Goal: Information Seeking & Learning: Learn about a topic

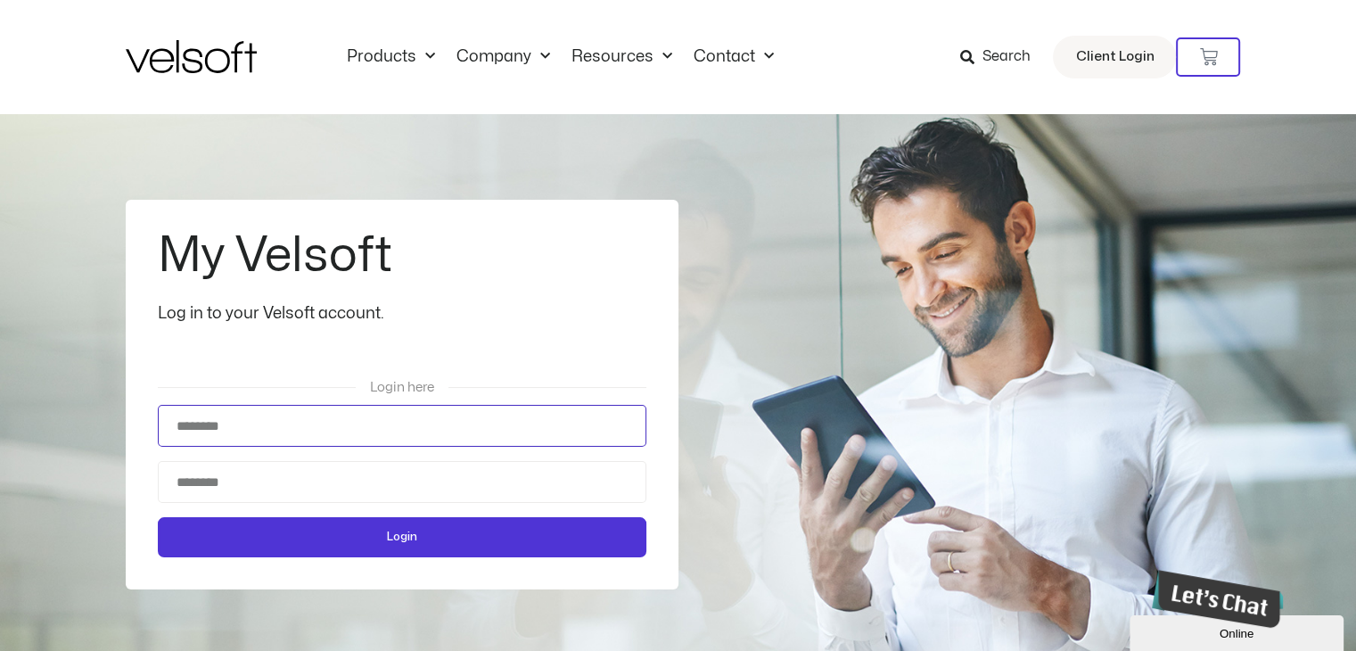
click at [297, 441] on input "Username" at bounding box center [402, 426] width 489 height 42
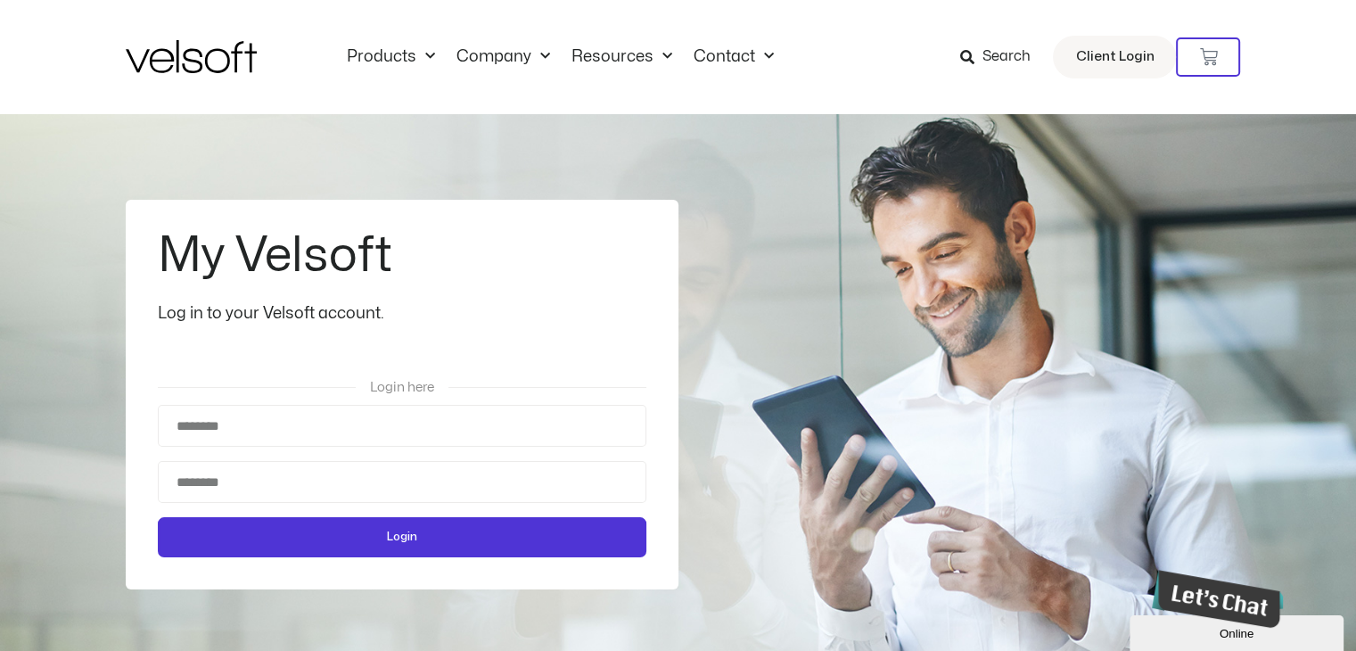
click at [995, 55] on span "Search" at bounding box center [1006, 56] width 48 height 23
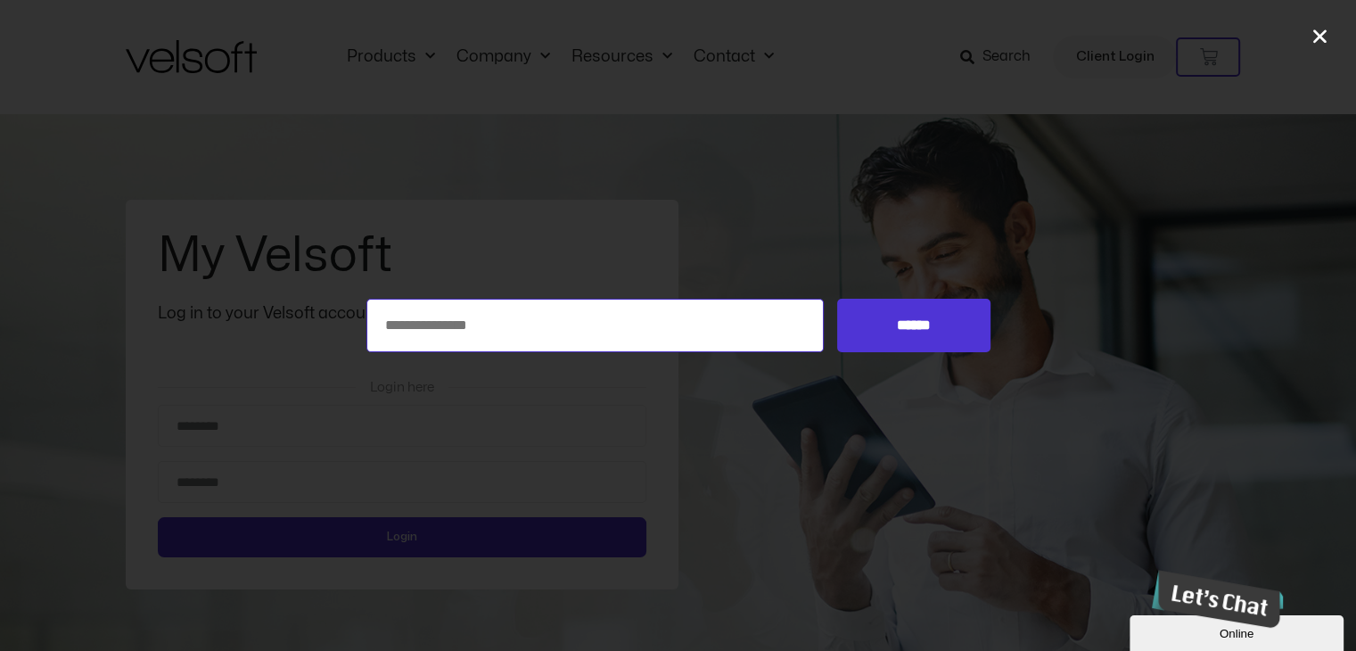
click at [434, 325] on input "Search for:" at bounding box center [595, 325] width 458 height 53
type input "**********"
click at [929, 331] on input "******" at bounding box center [913, 325] width 152 height 53
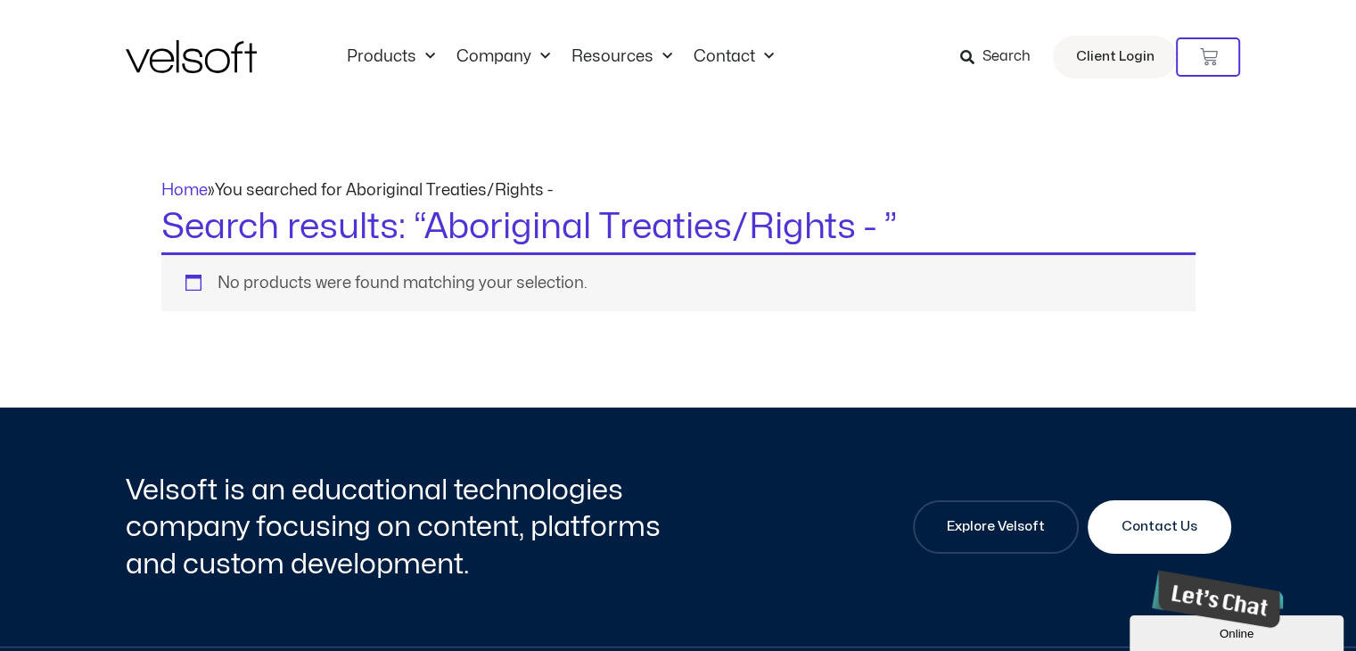
click at [1002, 54] on span "Search" at bounding box center [1006, 56] width 48 height 23
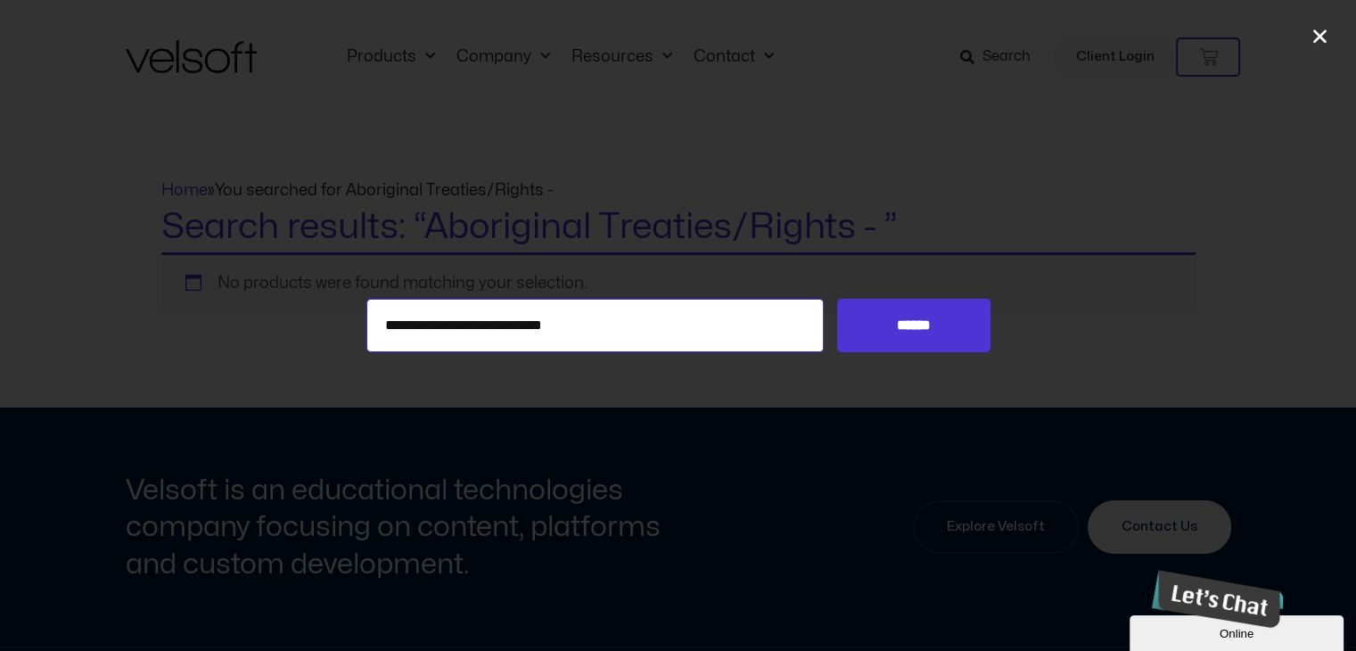
drag, startPoint x: 635, startPoint y: 325, endPoint x: 275, endPoint y: 312, distance: 360.4
click at [275, 312] on div "**********" at bounding box center [678, 325] width 1356 height 53
type input "**********"
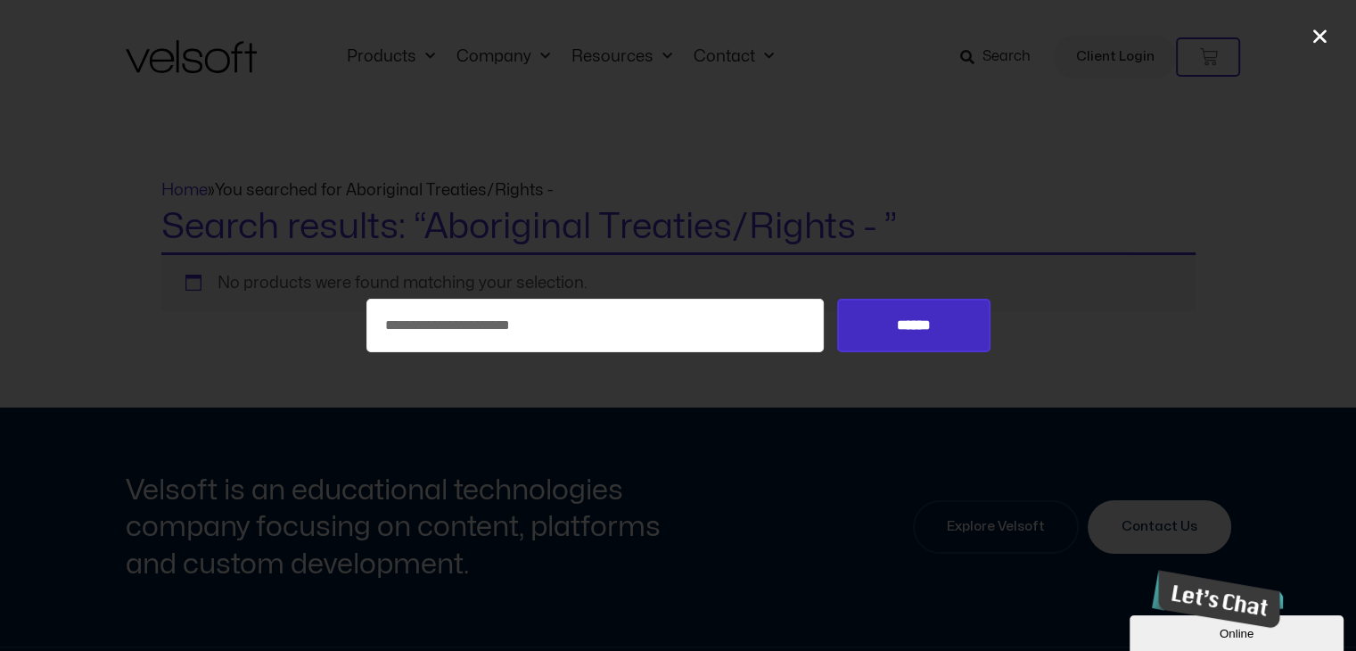
click at [941, 333] on input "******" at bounding box center [913, 325] width 152 height 53
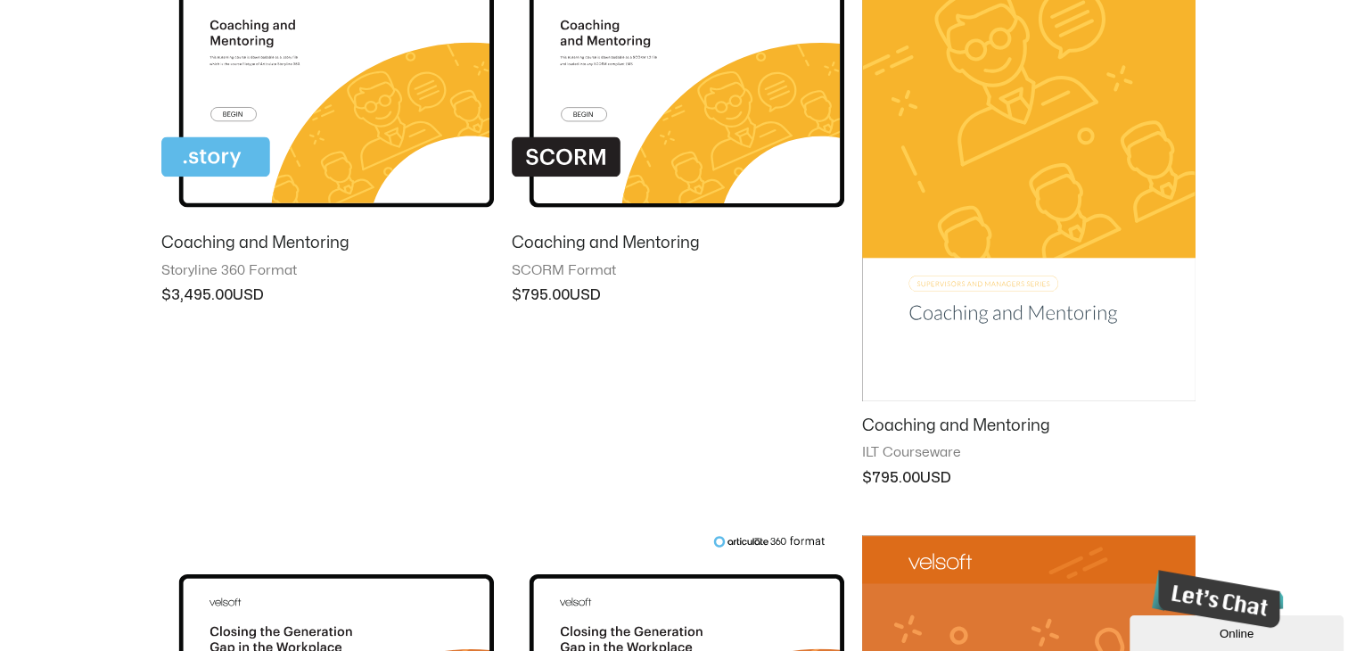
scroll to position [357, 0]
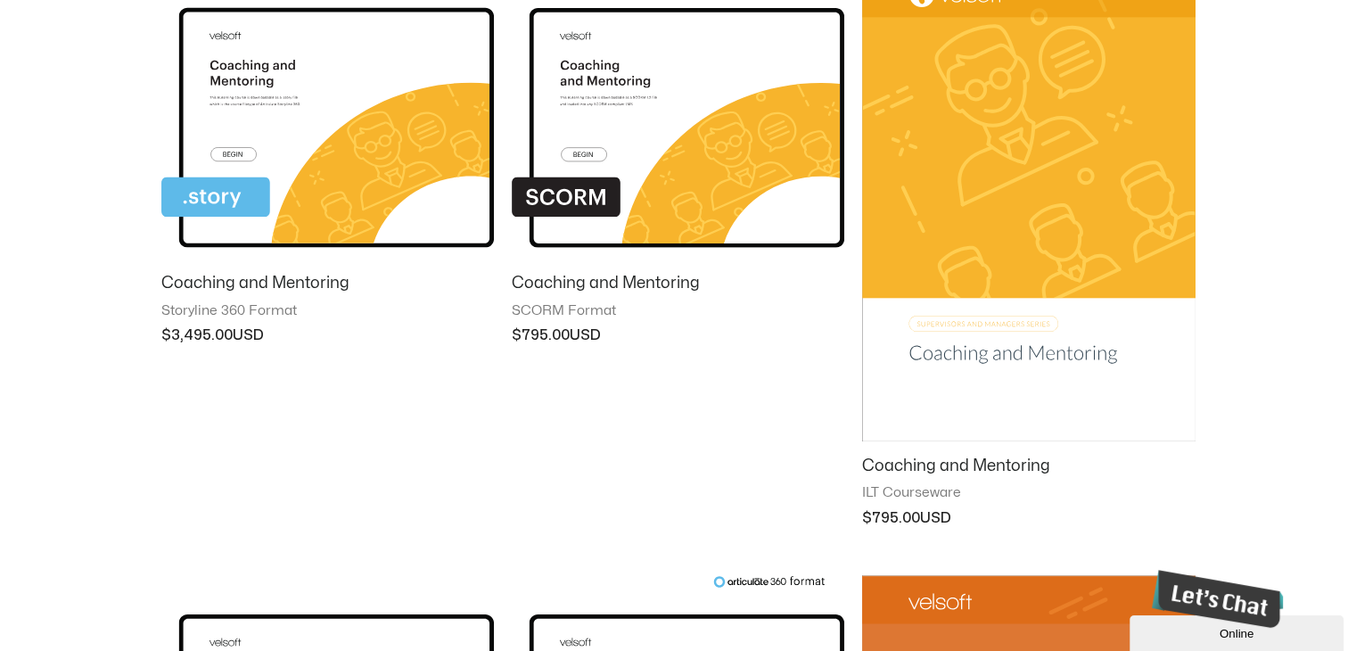
click at [1027, 191] on img at bounding box center [1028, 205] width 333 height 473
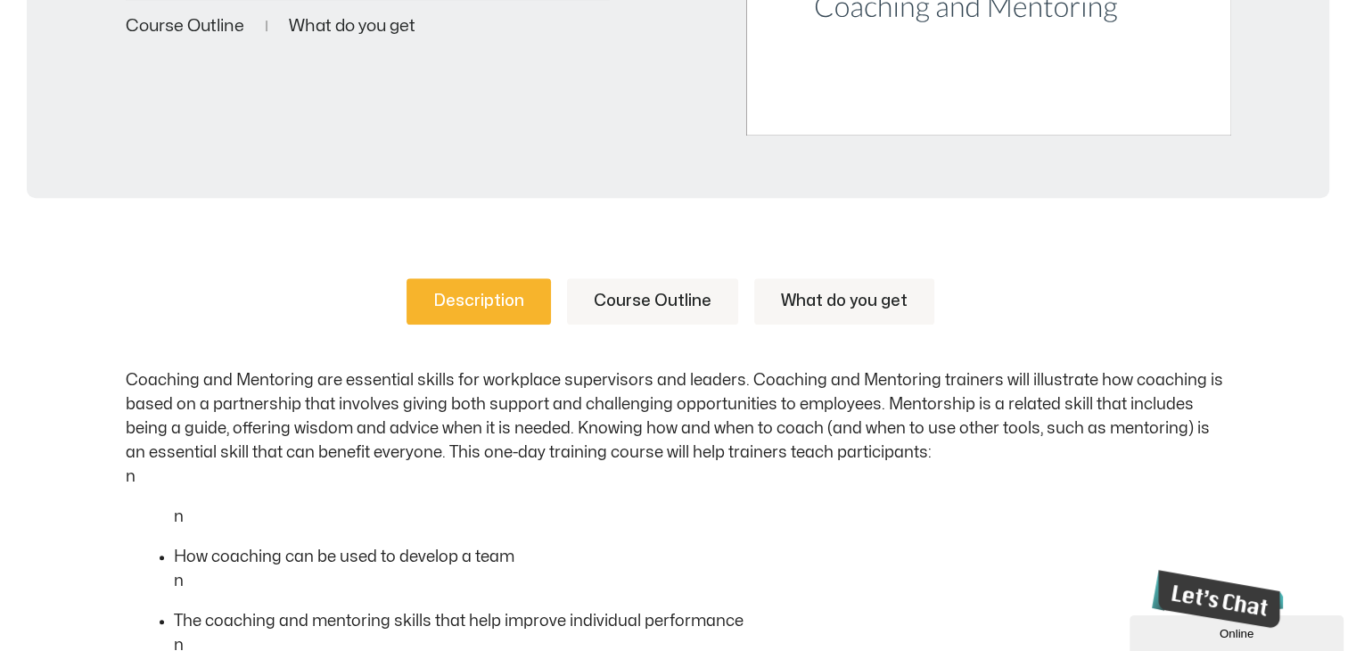
scroll to position [713, 0]
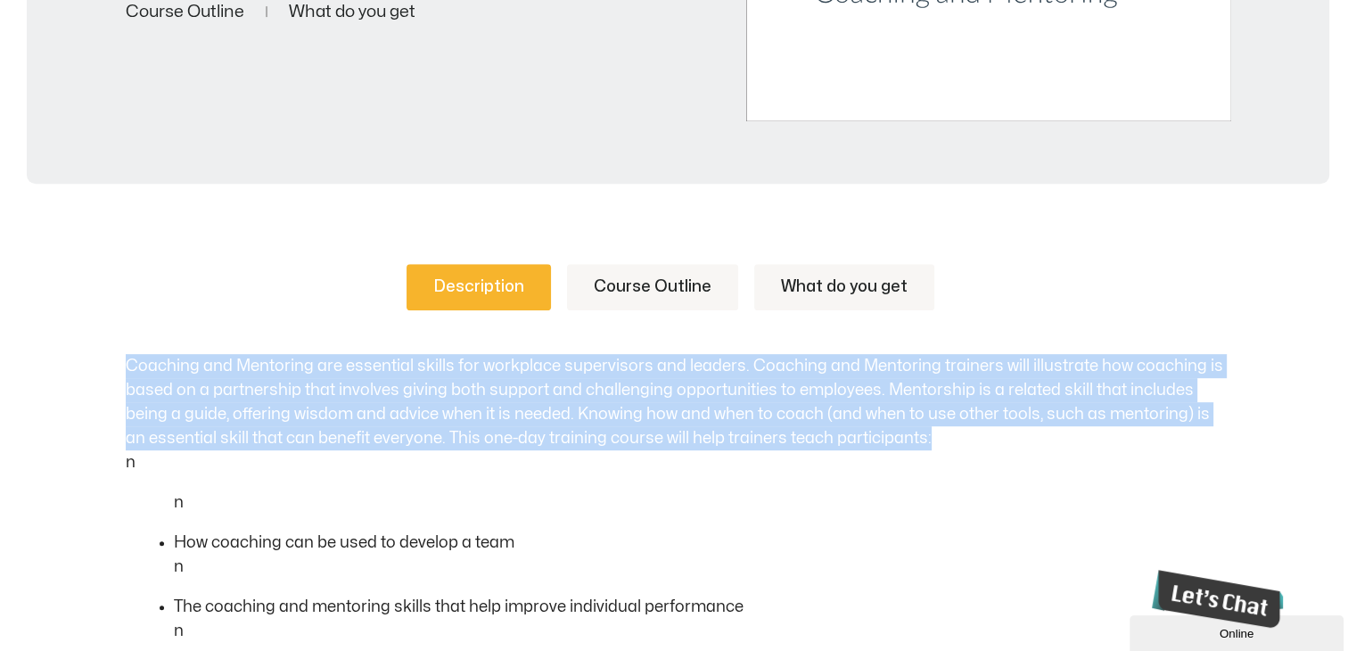
drag, startPoint x: 109, startPoint y: 361, endPoint x: 910, endPoint y: 438, distance: 805.2
copy p "Coaching and Mentoring are essential skills for workplace supervisors and leade…"
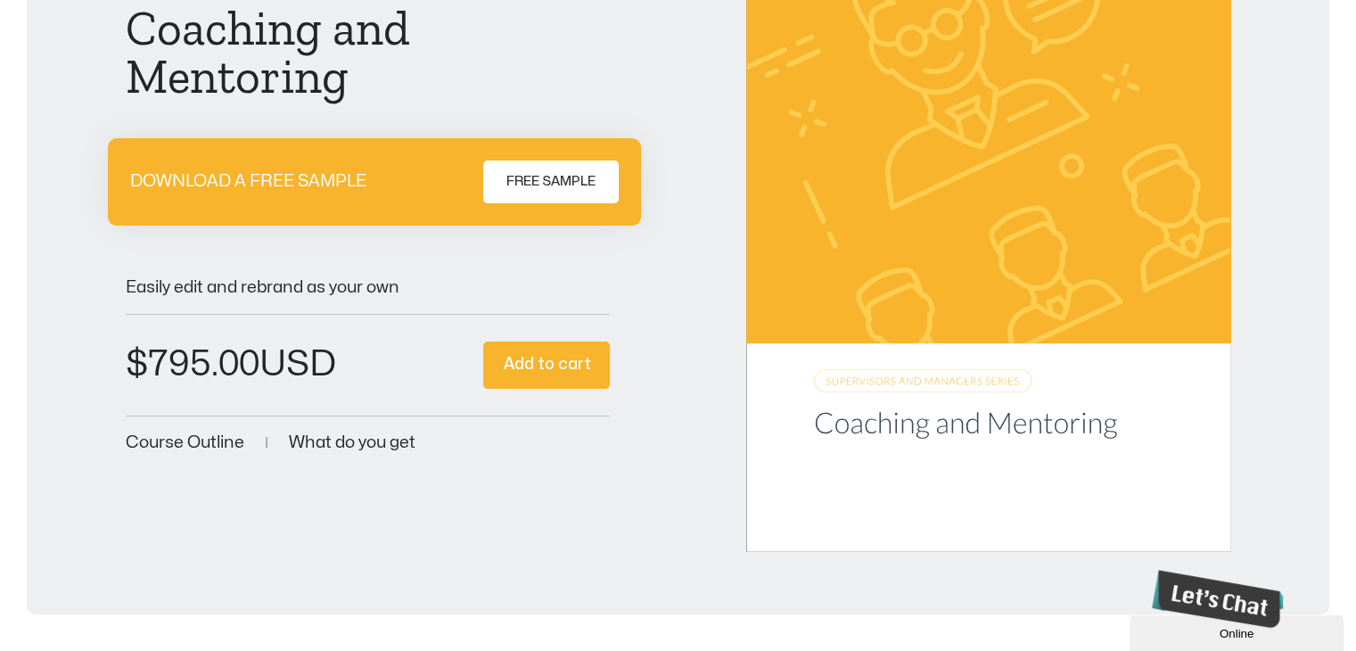
scroll to position [0, 0]
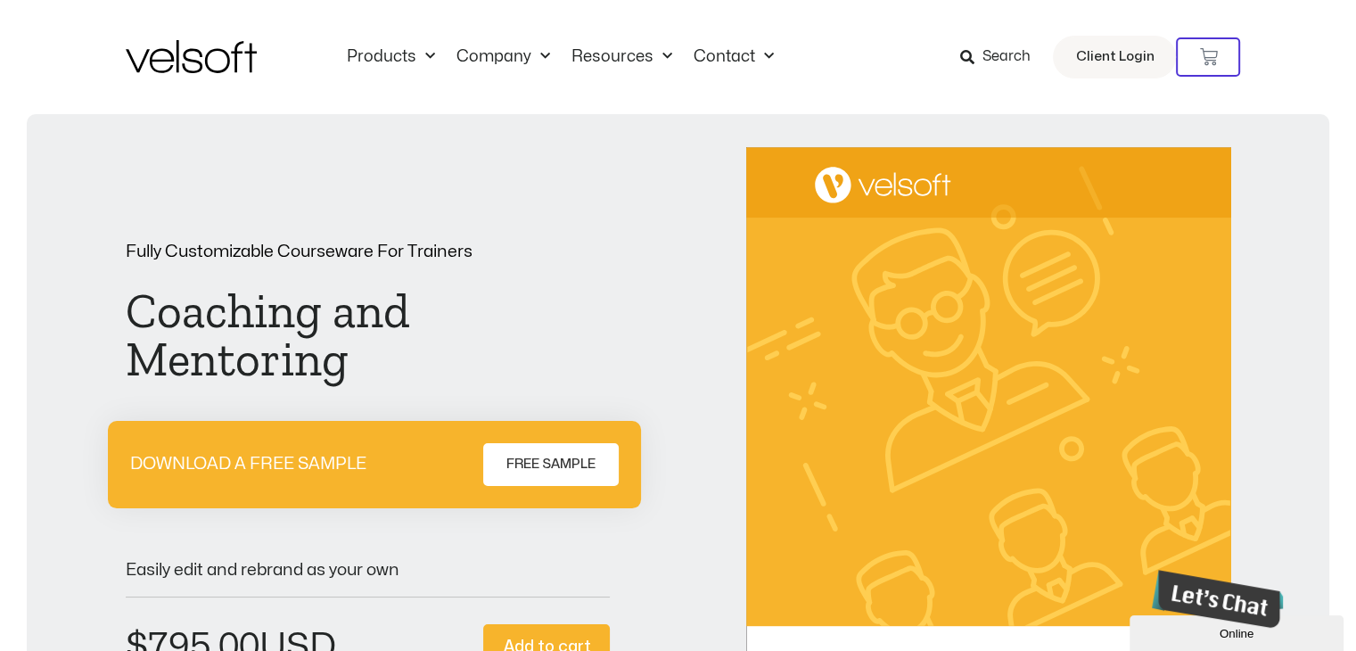
click at [1019, 51] on span "Search" at bounding box center [1006, 56] width 48 height 23
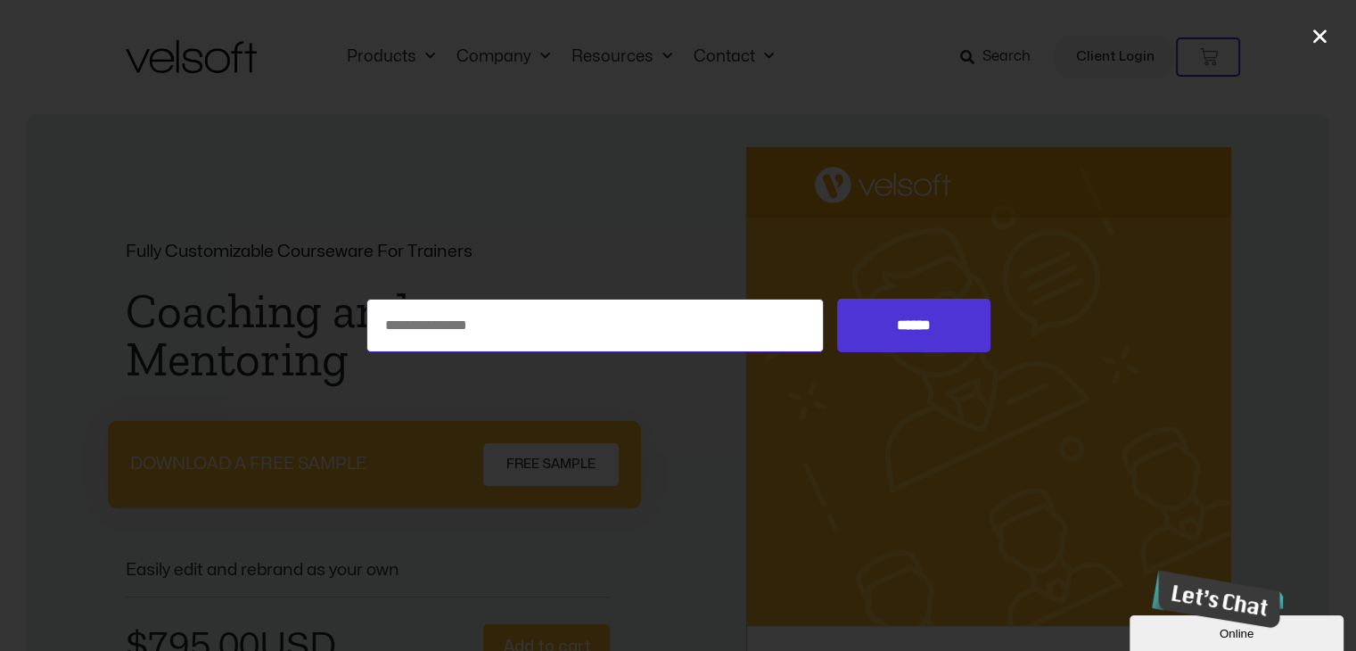
click at [439, 334] on input "Search for:" at bounding box center [595, 325] width 458 height 53
type input "**********"
click at [837, 299] on input "******" at bounding box center [913, 325] width 152 height 53
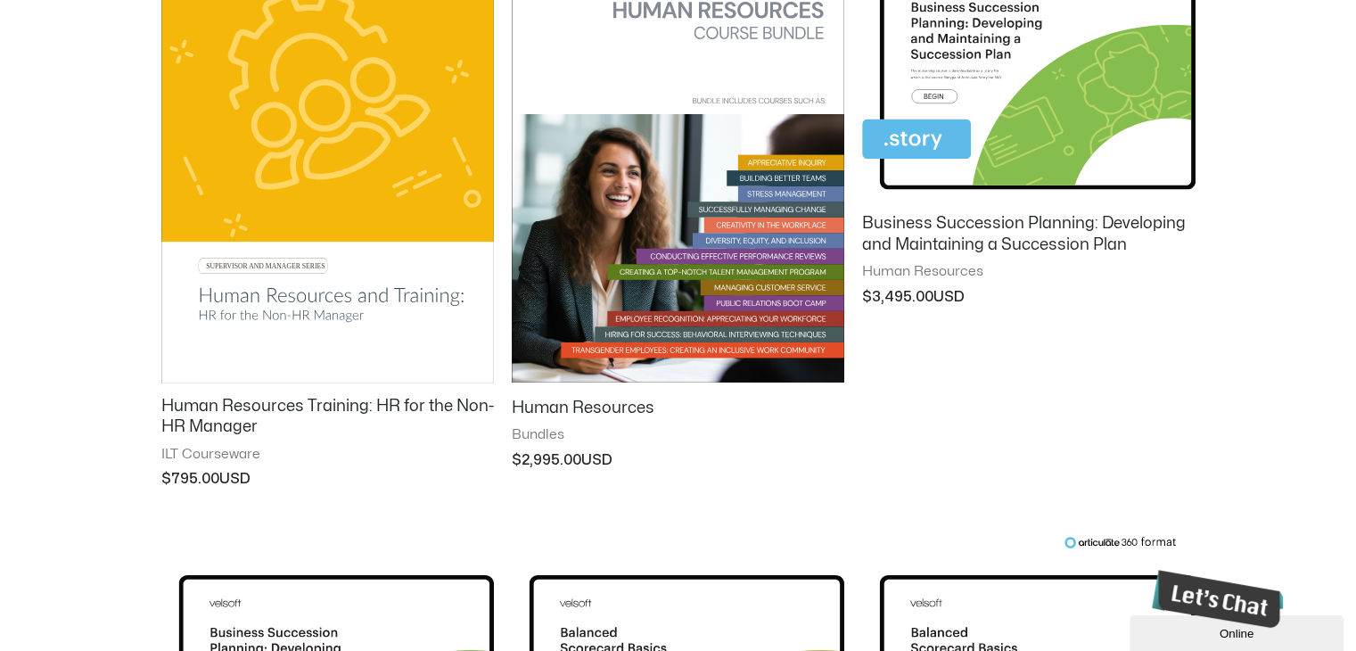
scroll to position [446, 0]
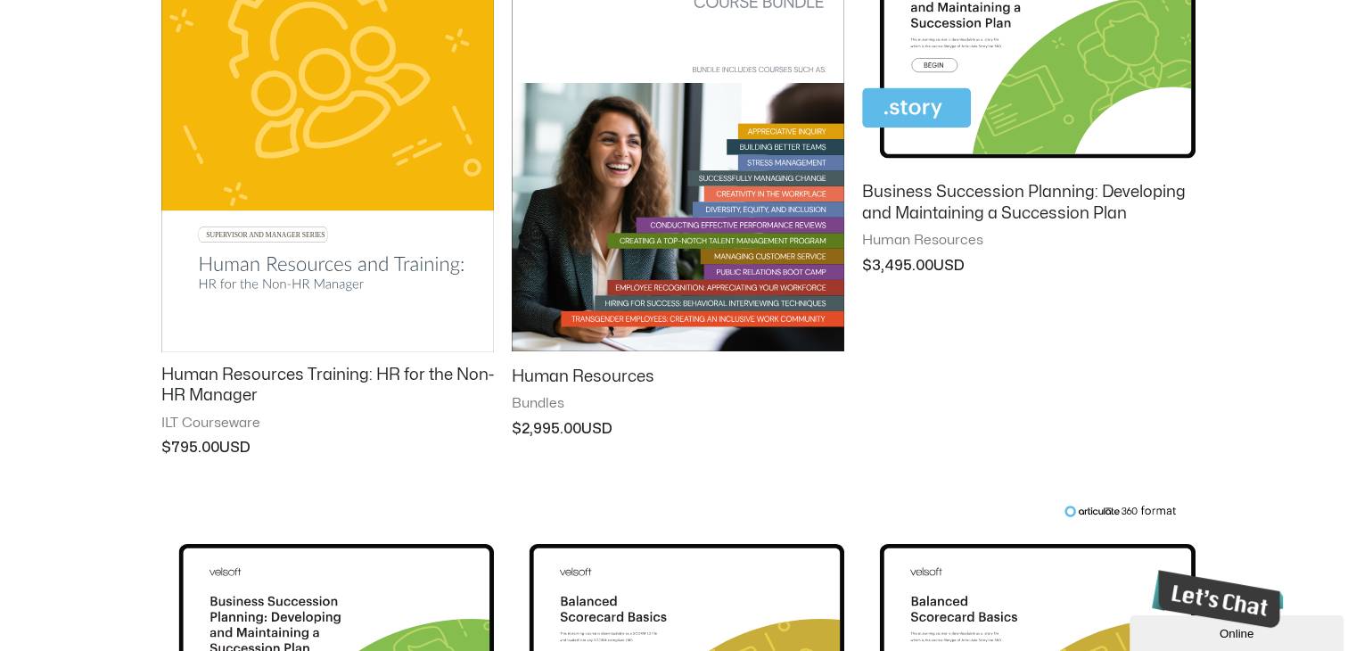
click at [300, 193] on img at bounding box center [327, 116] width 333 height 472
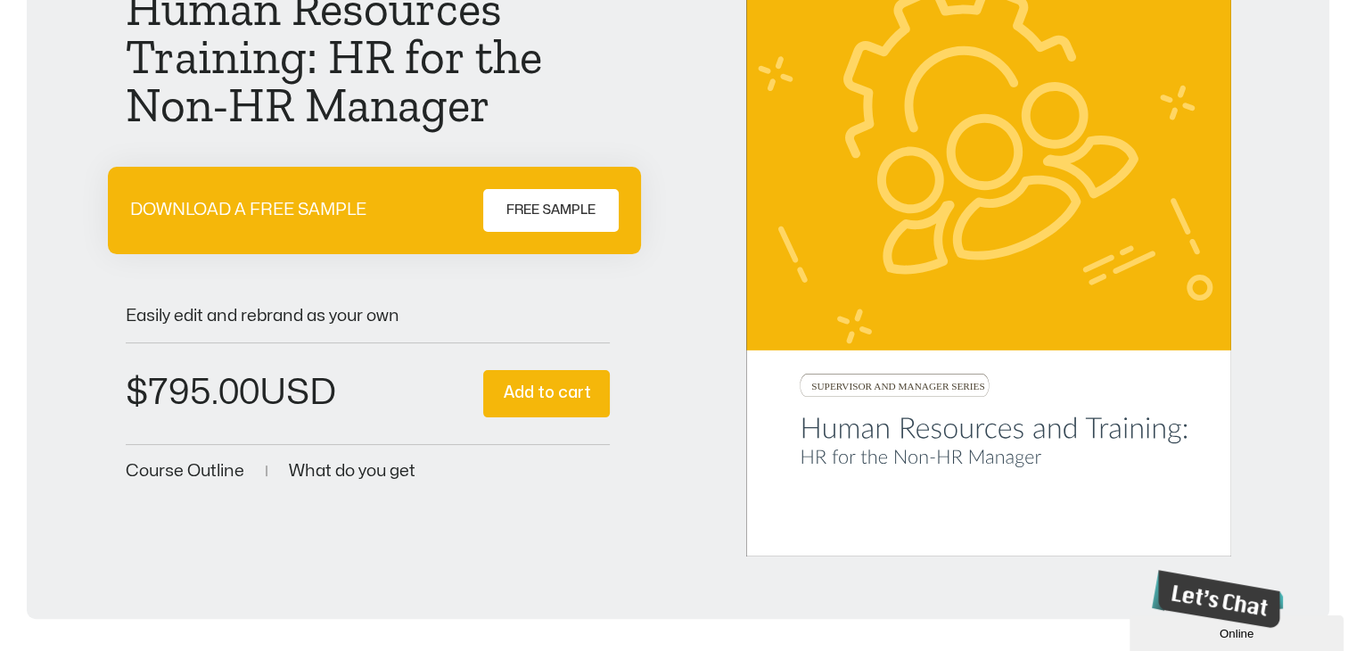
scroll to position [357, 0]
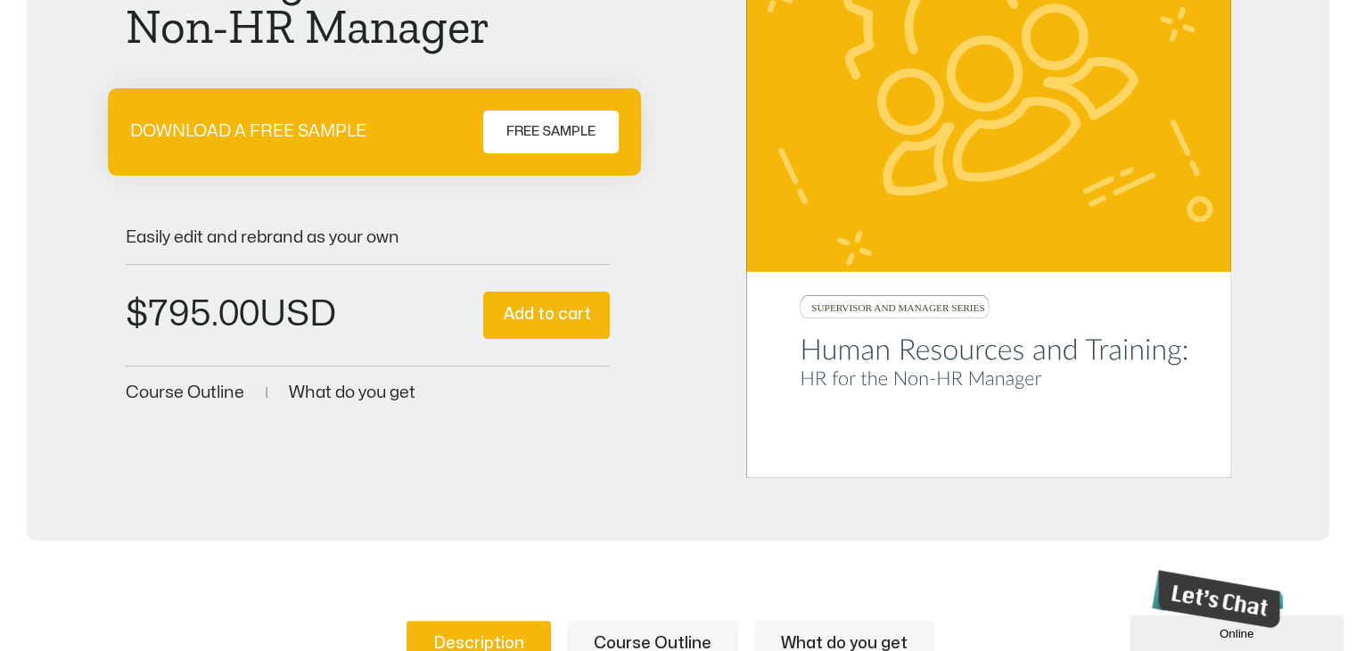
click at [983, 346] on img at bounding box center [988, 133] width 485 height 687
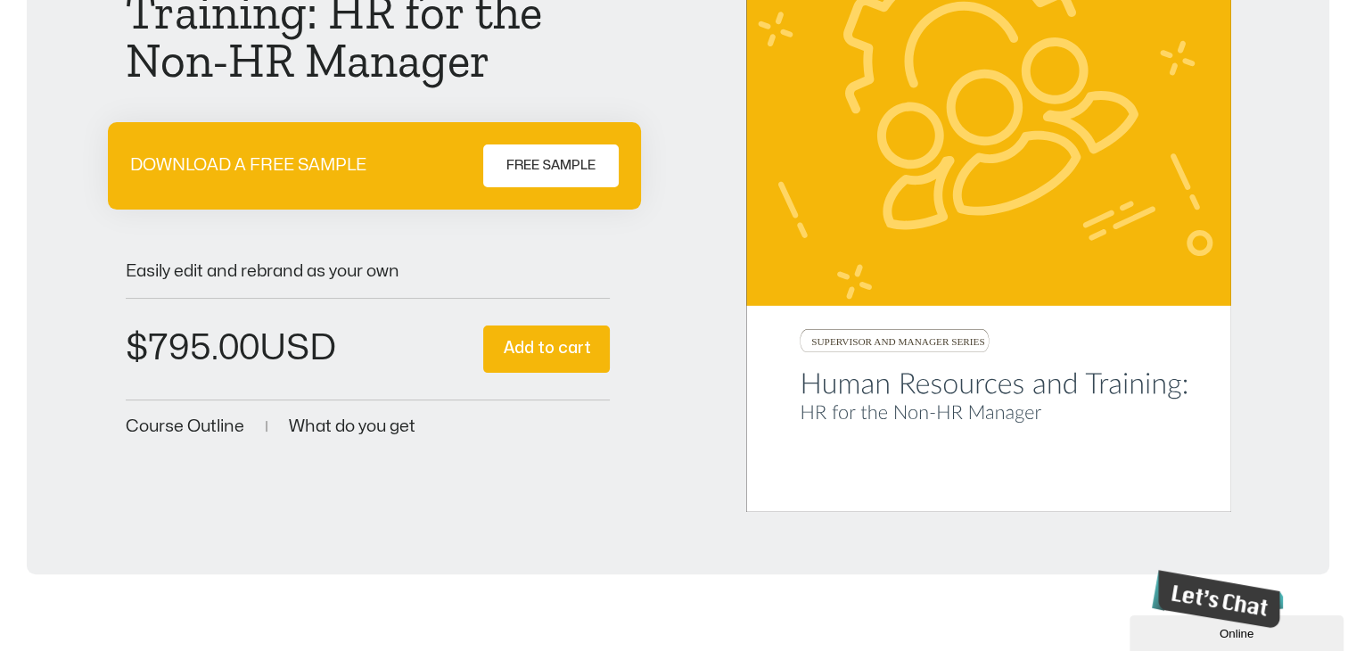
scroll to position [0, 0]
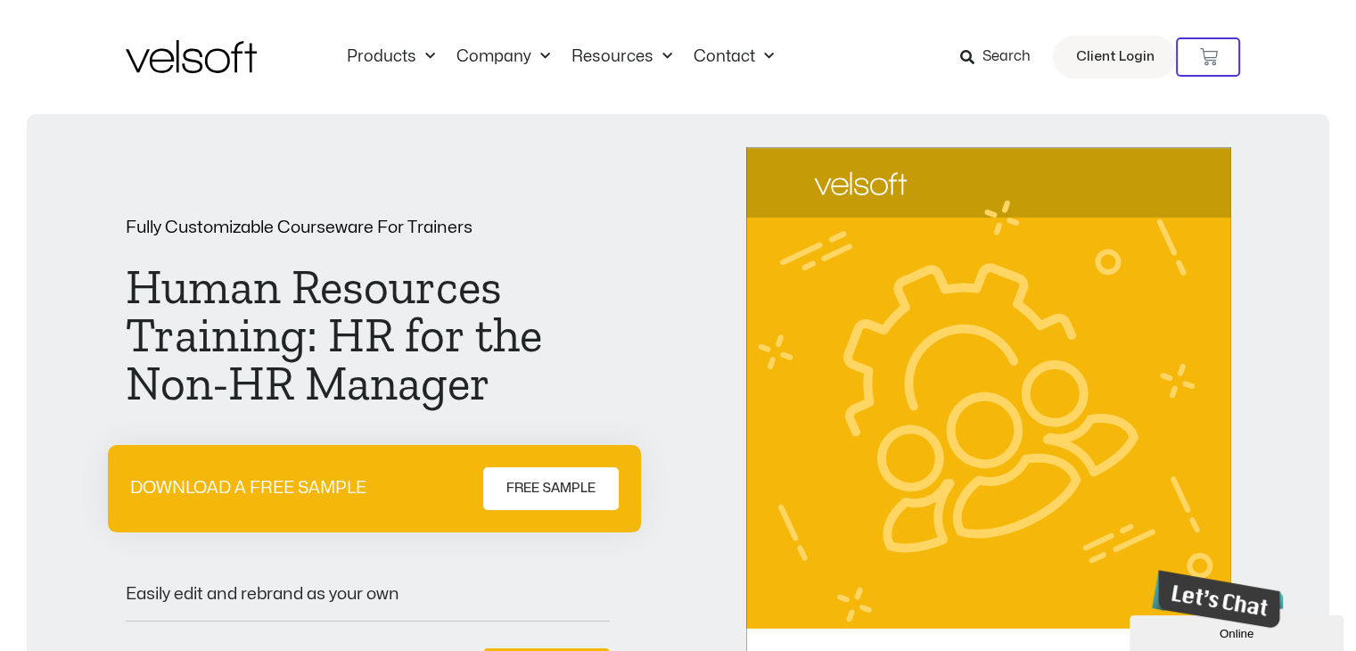
click at [1005, 53] on span "Search" at bounding box center [1006, 56] width 48 height 23
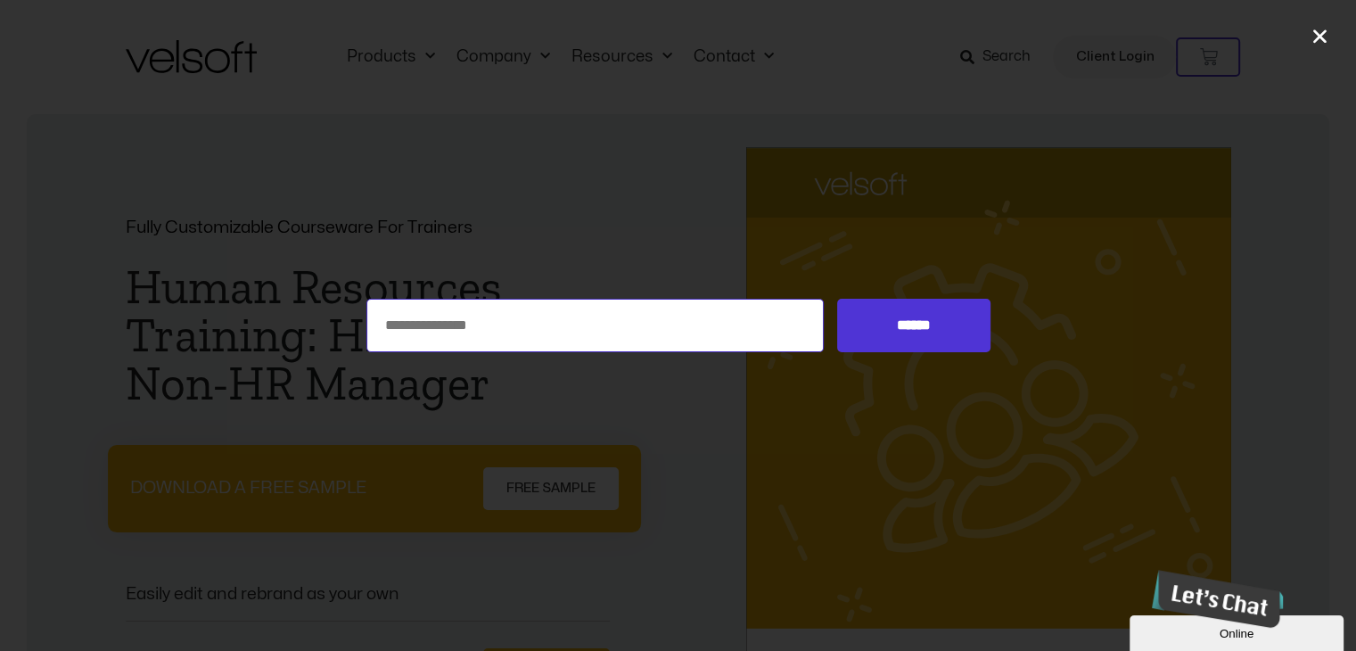
click at [434, 320] on input "Search for:" at bounding box center [595, 325] width 458 height 53
type input "**********"
click at [927, 318] on input "******" at bounding box center [913, 325] width 152 height 53
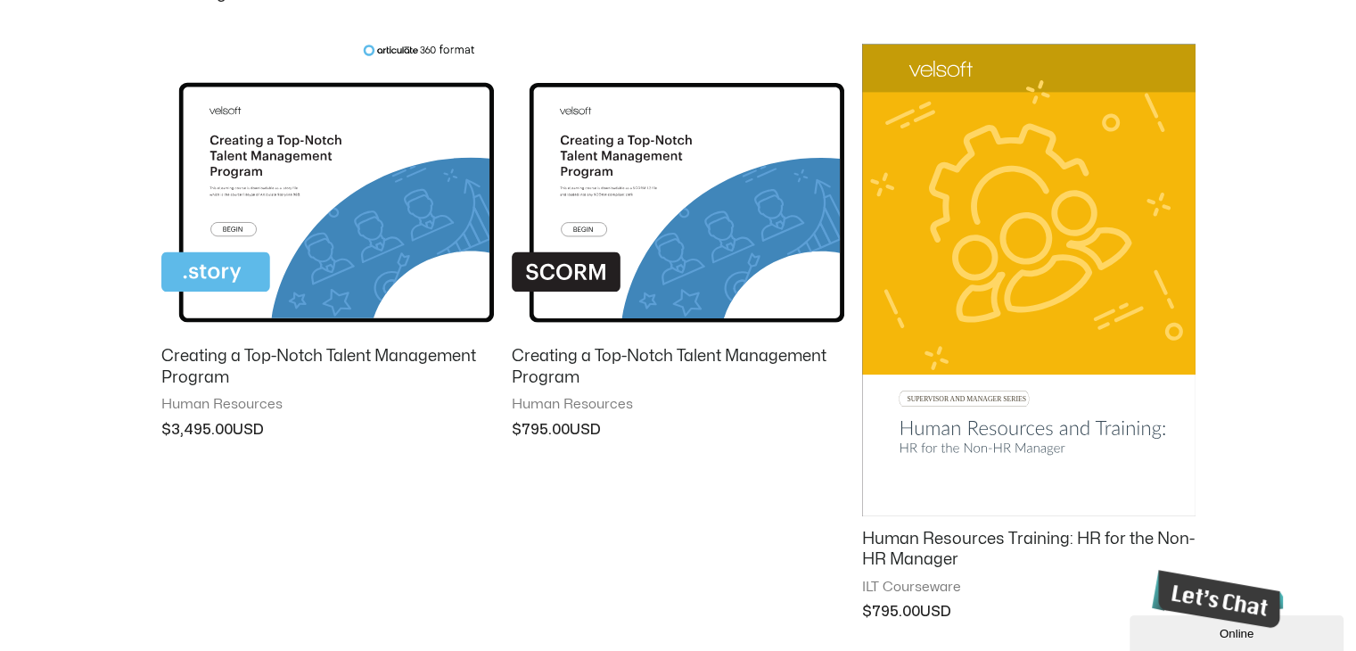
scroll to position [357, 0]
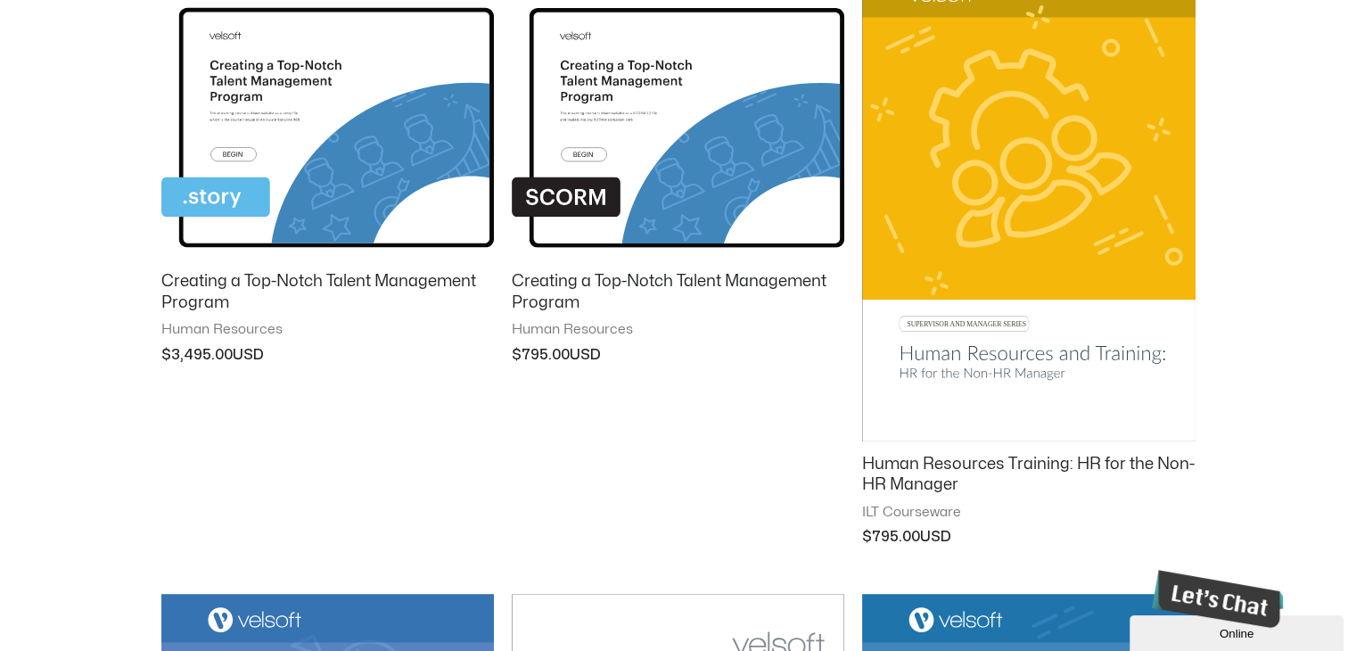
click at [1052, 274] on img at bounding box center [1028, 205] width 333 height 473
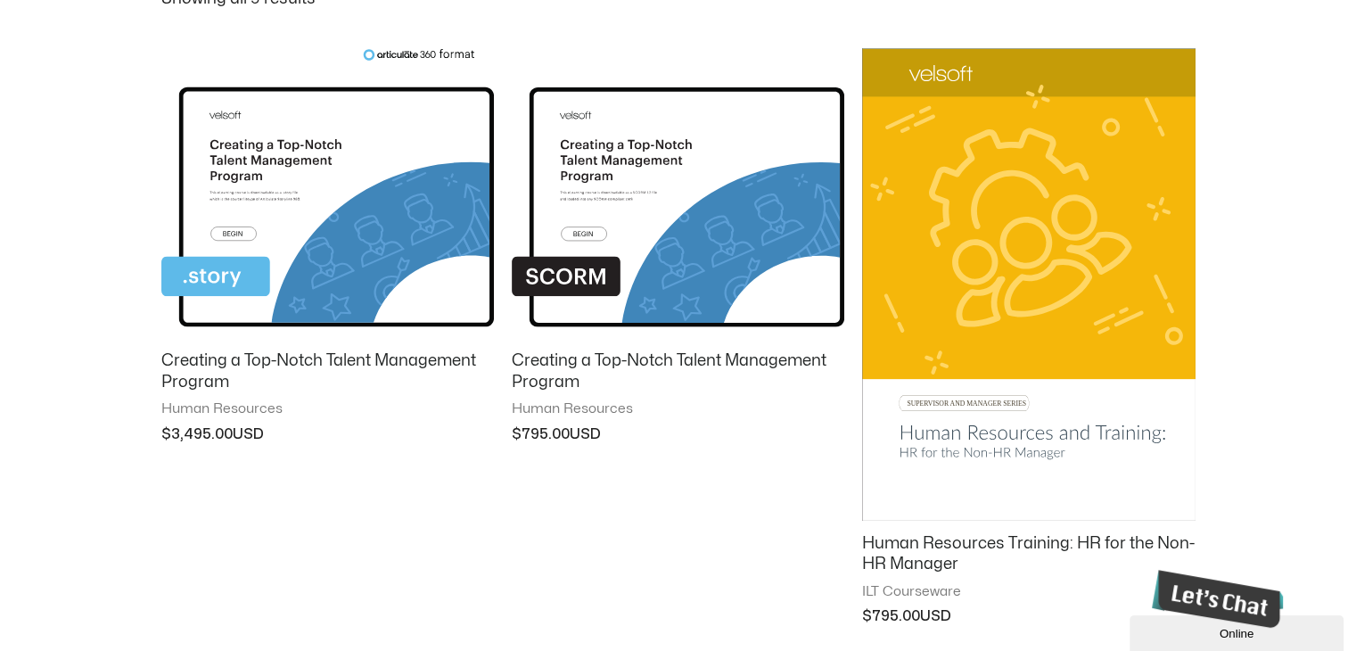
scroll to position [267, 0]
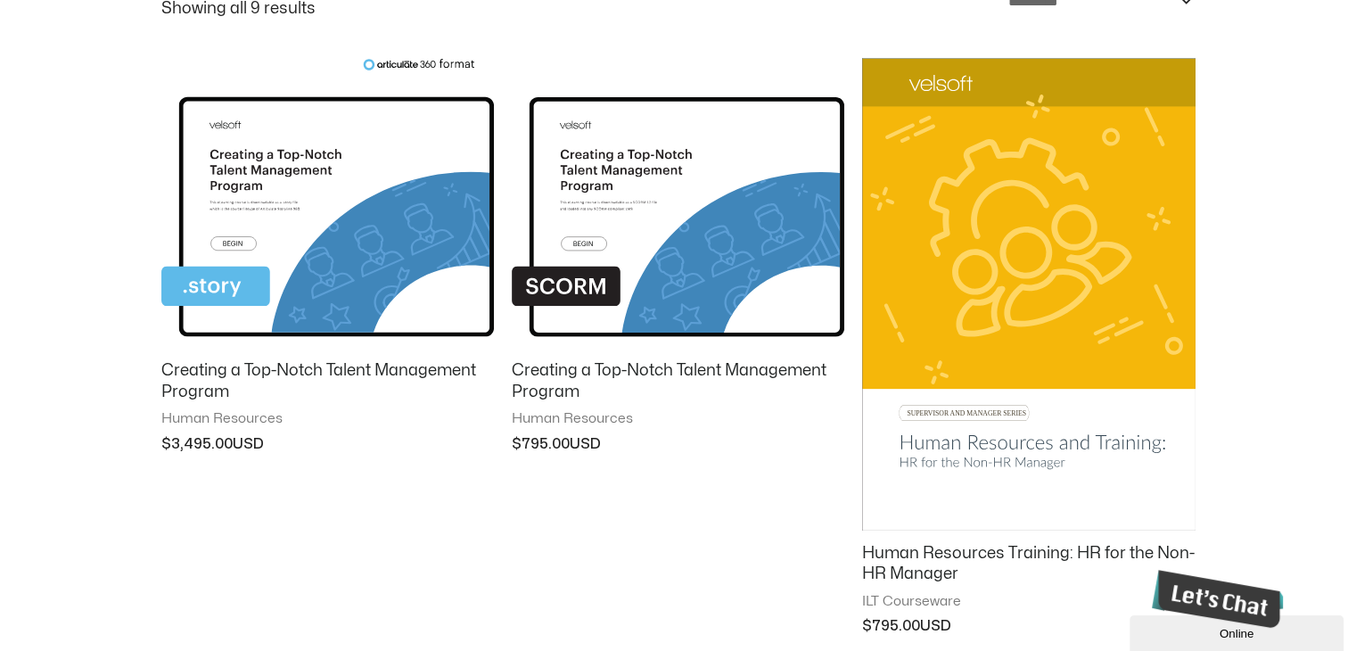
click at [977, 404] on img at bounding box center [1028, 294] width 333 height 473
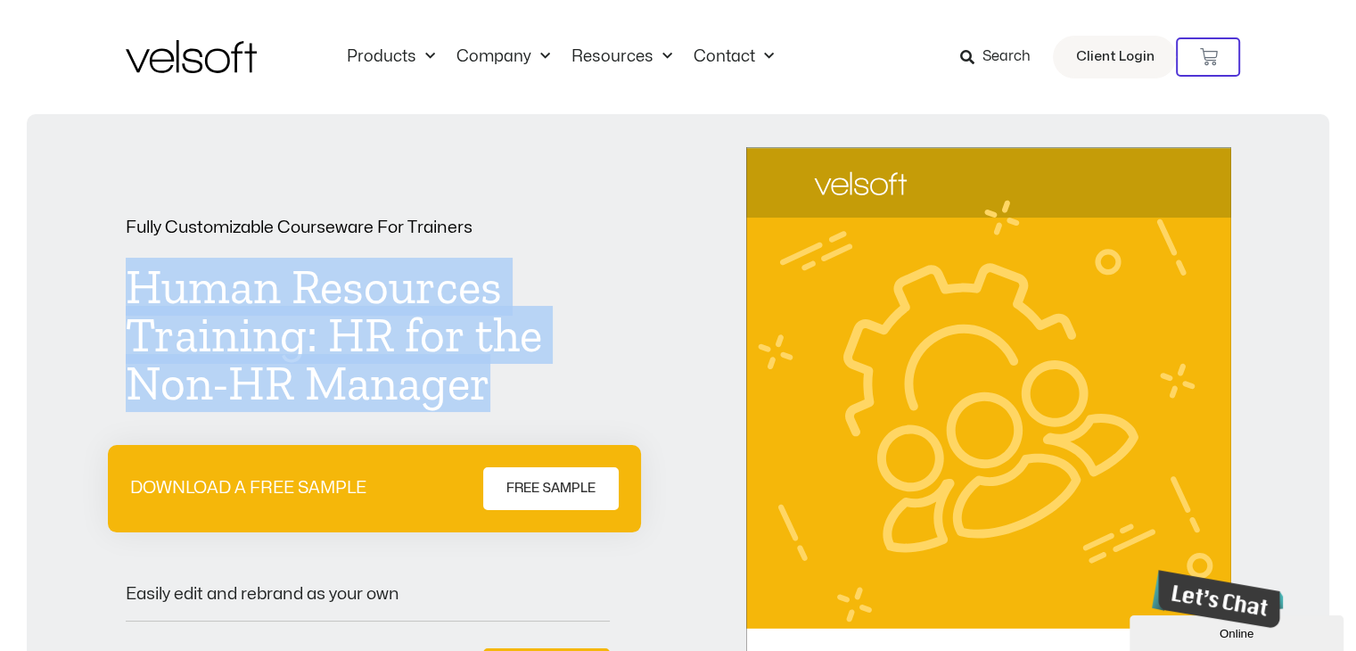
drag, startPoint x: 128, startPoint y: 272, endPoint x: 513, endPoint y: 397, distance: 404.0
click at [513, 397] on h1 "Human Resources Training: HR for the Non-HR Manager" at bounding box center [368, 335] width 485 height 144
copy h1 "Human Resources Training: HR for the Non-HR Manager"
click at [621, 393] on div "Fully Customizable Courseware For Trainers Human Resources Training: HR for the…" at bounding box center [679, 490] width 1106 height 687
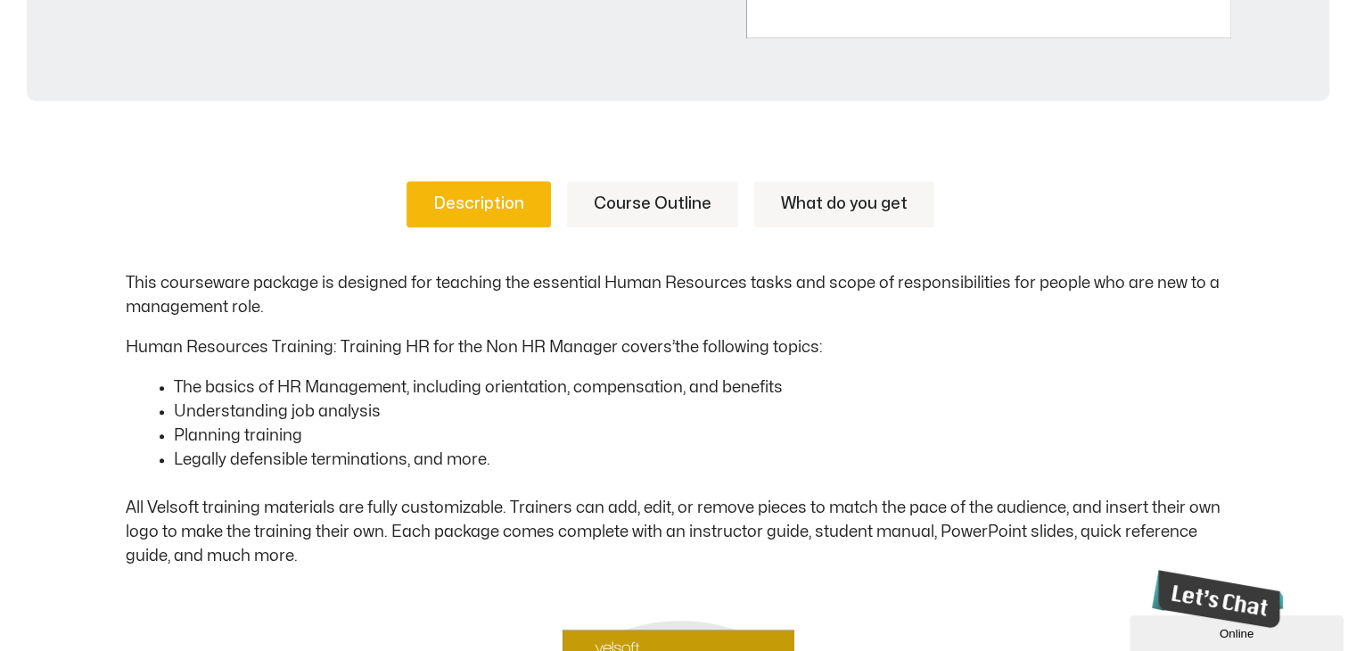
scroll to position [802, 0]
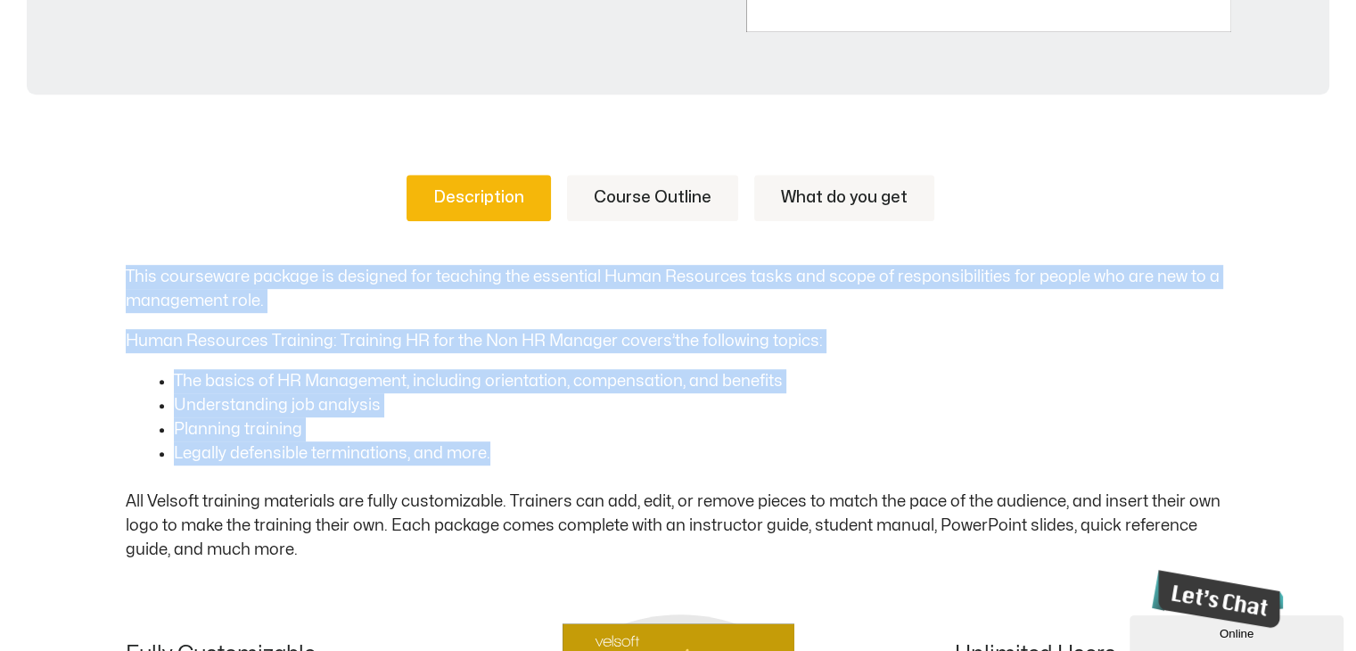
drag, startPoint x: 122, startPoint y: 270, endPoint x: 509, endPoint y: 454, distance: 428.3
click at [509, 454] on div "Description Course Outline What do you get This courseware package is designed …" at bounding box center [678, 625] width 1356 height 1009
copy div "This courseware package is designed for teaching the essential Human Resources …"
click at [506, 457] on li "Legally defensible terminations, and more." at bounding box center [702, 453] width 1057 height 24
drag, startPoint x: 491, startPoint y: 450, endPoint x: 60, endPoint y: 284, distance: 462.6
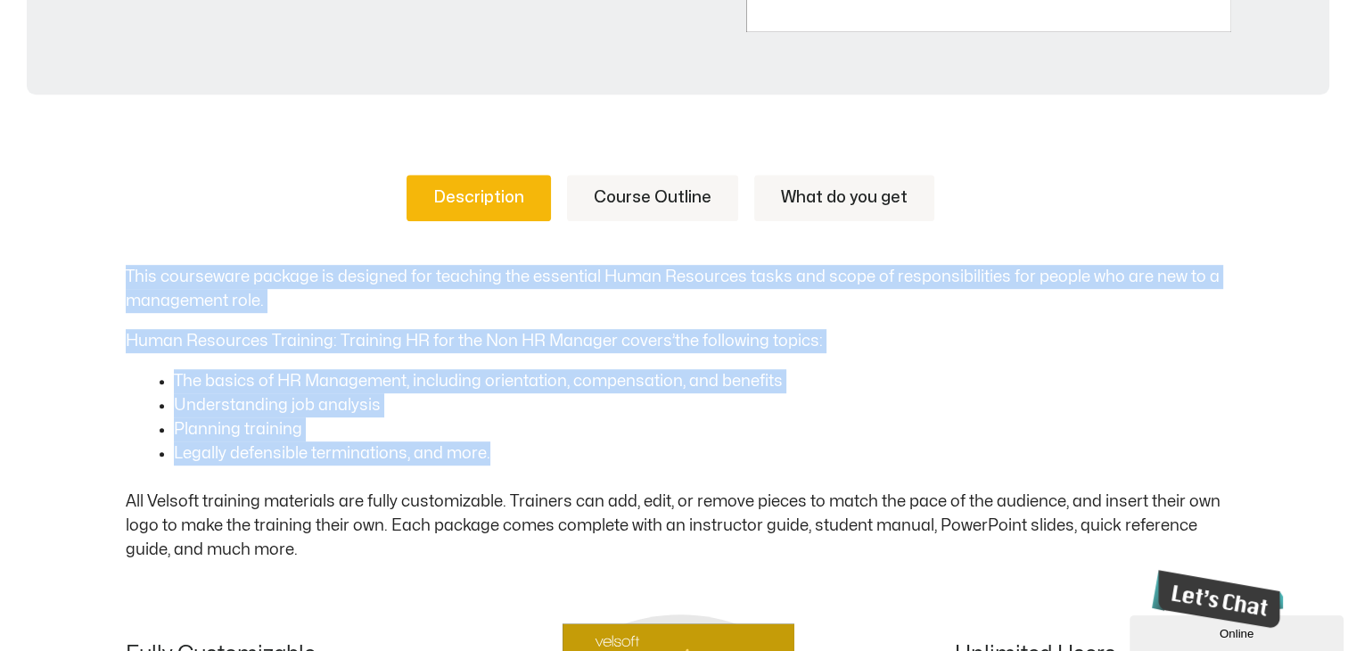
click at [60, 284] on div "Description Course Outline What do you get This courseware package is designed …" at bounding box center [678, 625] width 1356 height 1009
copy div "This courseware package is designed for teaching the essential Human Resources …"
click at [893, 352] on div "This courseware package is designed for teaching the essential Human Resources …" at bounding box center [679, 413] width 1106 height 297
